Goal: Find specific page/section: Find specific page/section

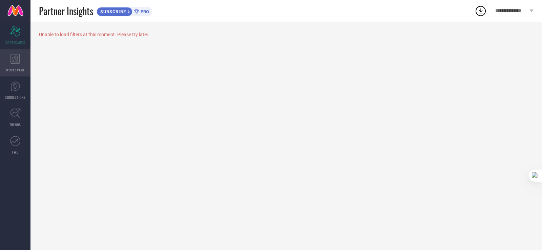
click at [8, 57] on div "WORKSPACE" at bounding box center [15, 62] width 30 height 27
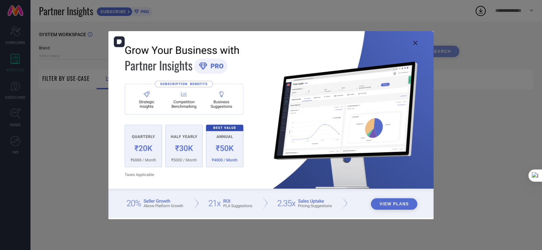
type input "1 STOP FASHION"
type input "All"
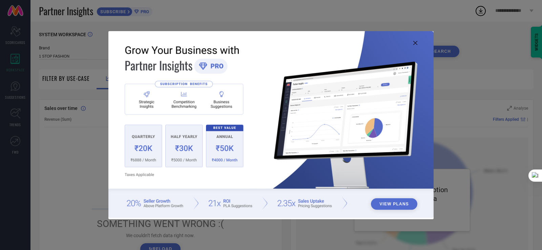
click at [417, 45] on icon at bounding box center [415, 43] width 4 height 4
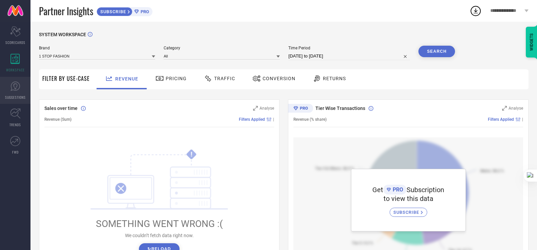
click at [9, 93] on link "SUGGESTIONS" at bounding box center [15, 90] width 30 height 27
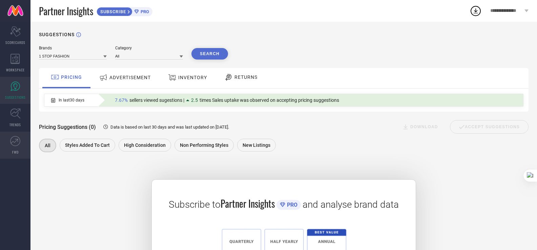
click at [14, 139] on icon at bounding box center [15, 141] width 10 height 10
